Goal: Task Accomplishment & Management: Use online tool/utility

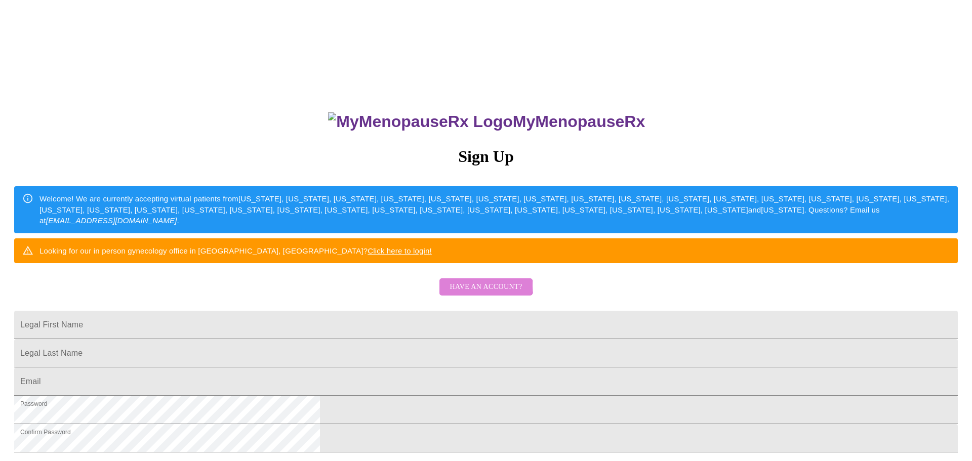
click at [476, 294] on span "Have an account?" at bounding box center [486, 287] width 72 height 13
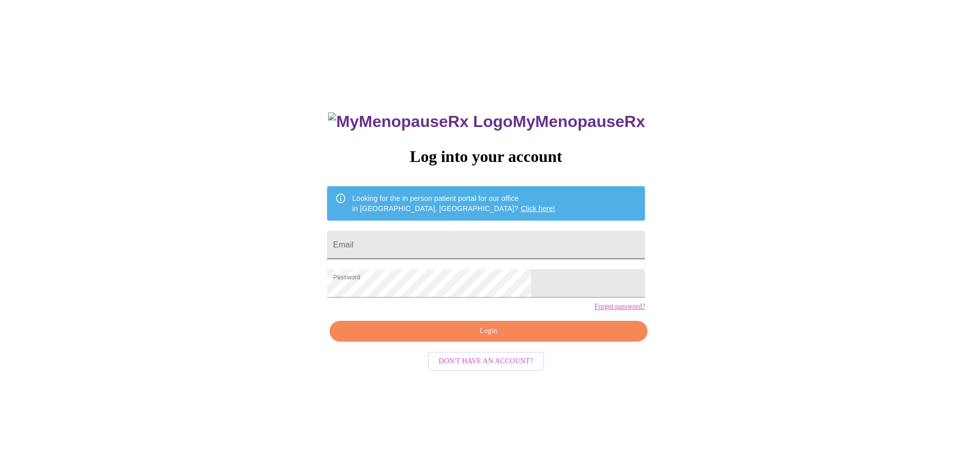
click at [415, 253] on input "Email" at bounding box center [486, 245] width 318 height 28
type input "[EMAIL_ADDRESS][DOMAIN_NAME]"
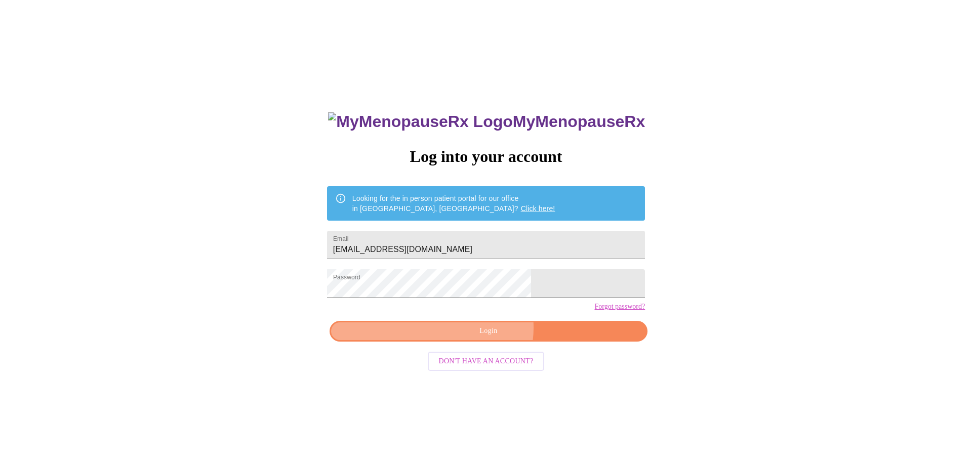
click at [488, 338] on span "Login" at bounding box center [488, 331] width 295 height 13
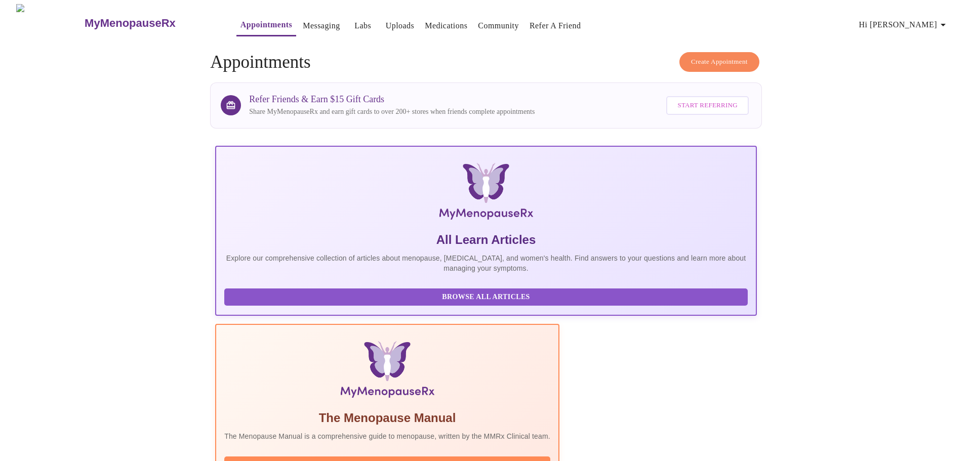
scroll to position [93, 0]
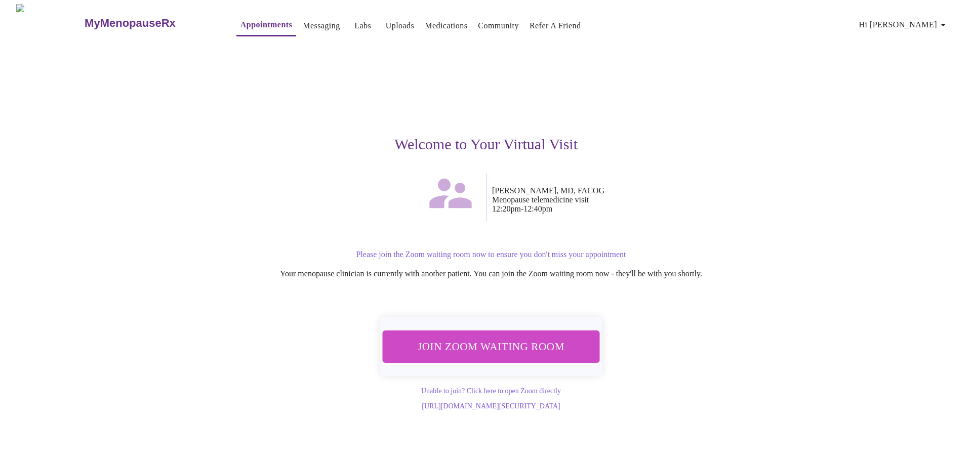
click at [520, 346] on span "Join Zoom Waiting Room" at bounding box center [491, 346] width 190 height 19
